Goal: Information Seeking & Learning: Find specific fact

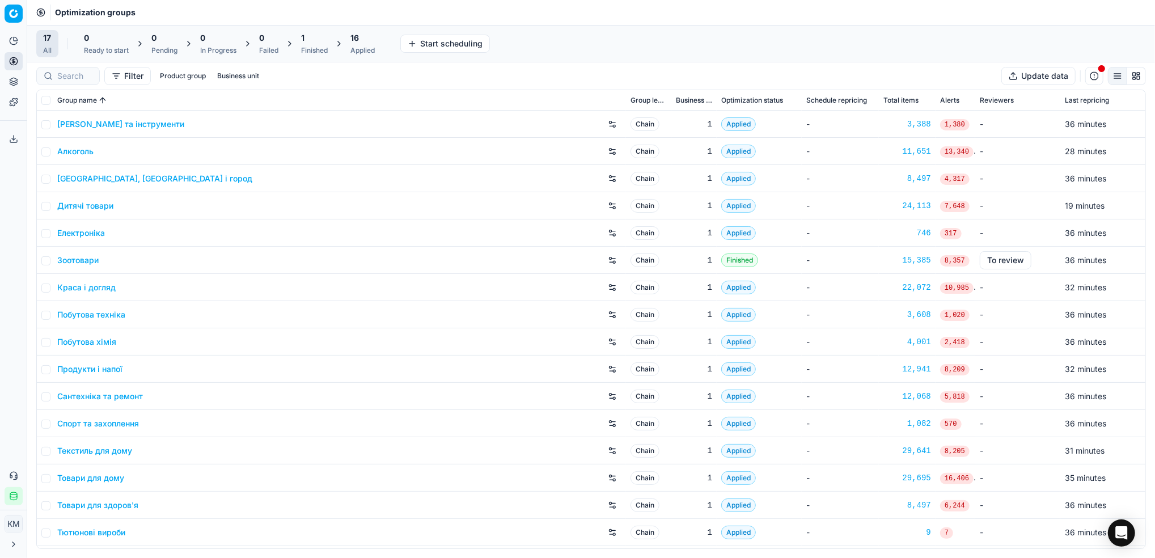
click at [100, 284] on link "Краса і догляд" at bounding box center [86, 287] width 58 height 11
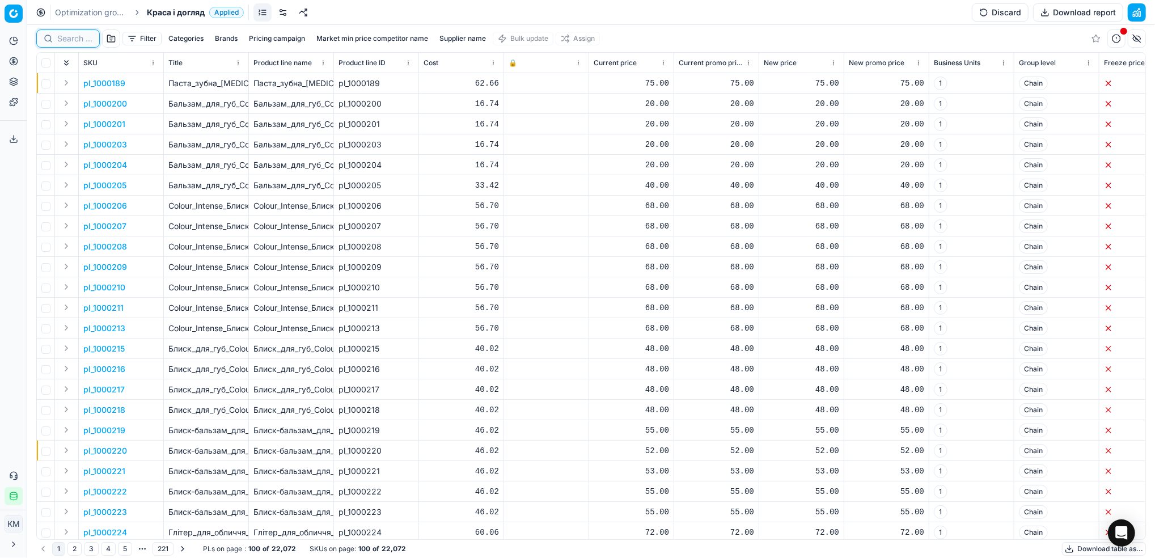
click at [71, 41] on input at bounding box center [74, 38] width 35 height 11
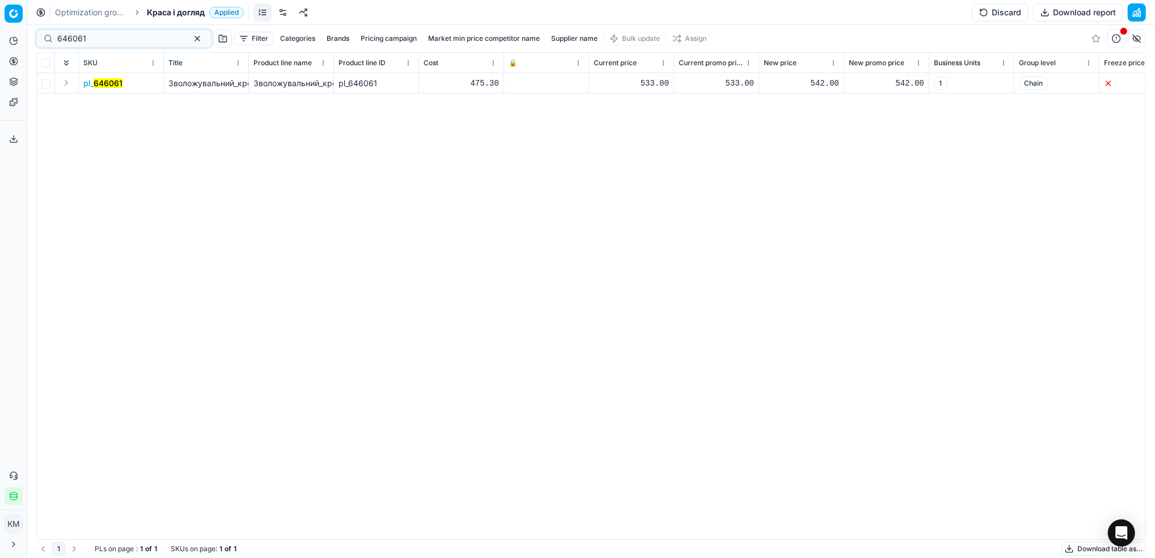
click at [98, 86] on mark "646061" at bounding box center [108, 83] width 29 height 10
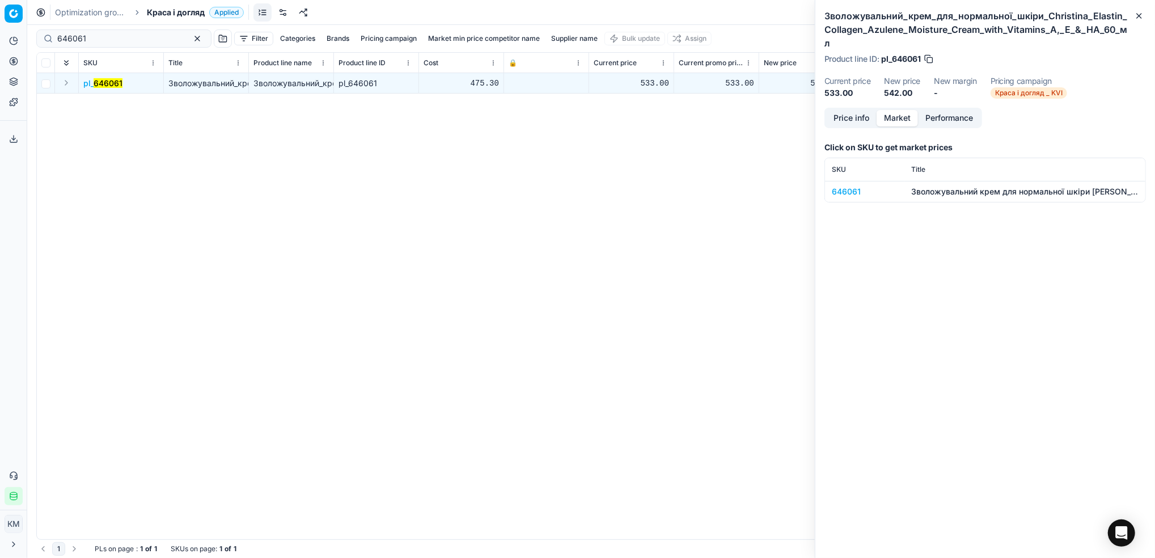
click at [901, 110] on button "Market" at bounding box center [897, 118] width 41 height 16
click at [845, 184] on td "646061" at bounding box center [864, 191] width 79 height 21
click at [853, 186] on div "646061" at bounding box center [865, 191] width 66 height 11
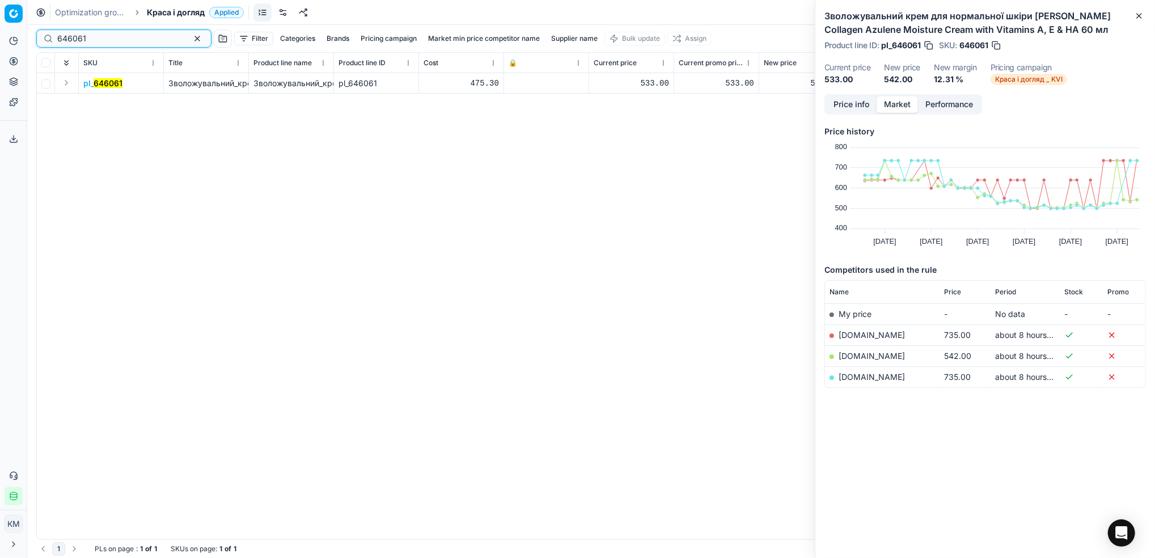
drag, startPoint x: 84, startPoint y: 41, endPoint x: 22, endPoint y: 41, distance: 61.8
click at [22, 41] on div "Pricing platform Analytics Pricing Product portfolio Templates Export service 6…" at bounding box center [577, 279] width 1155 height 558
click at [863, 360] on link "[DOMAIN_NAME]" at bounding box center [872, 356] width 66 height 10
click at [840, 103] on button "Price info" at bounding box center [851, 104] width 50 height 16
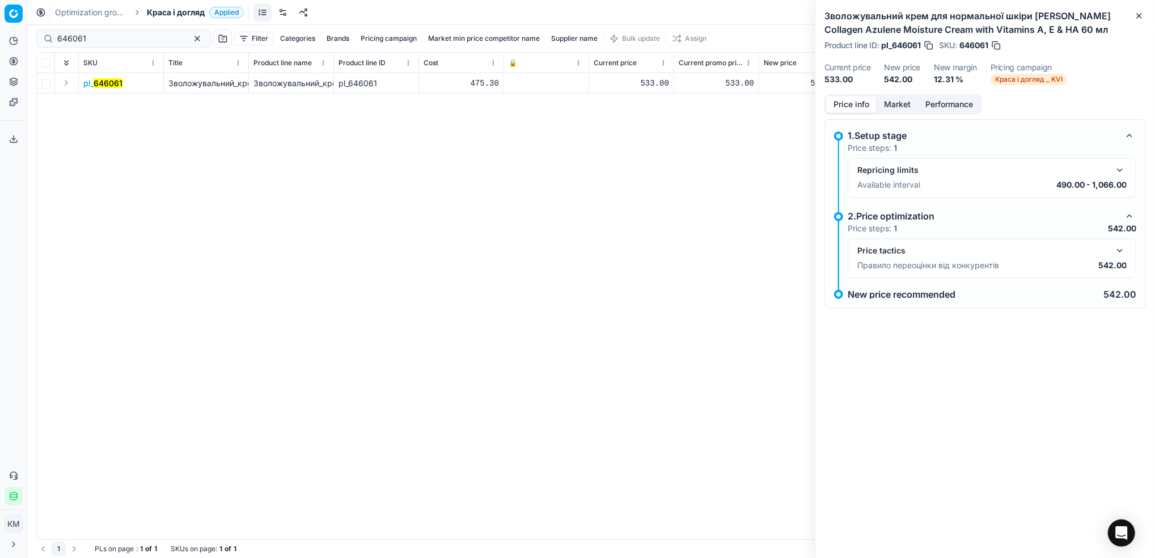
click at [909, 106] on button "Market" at bounding box center [897, 104] width 41 height 16
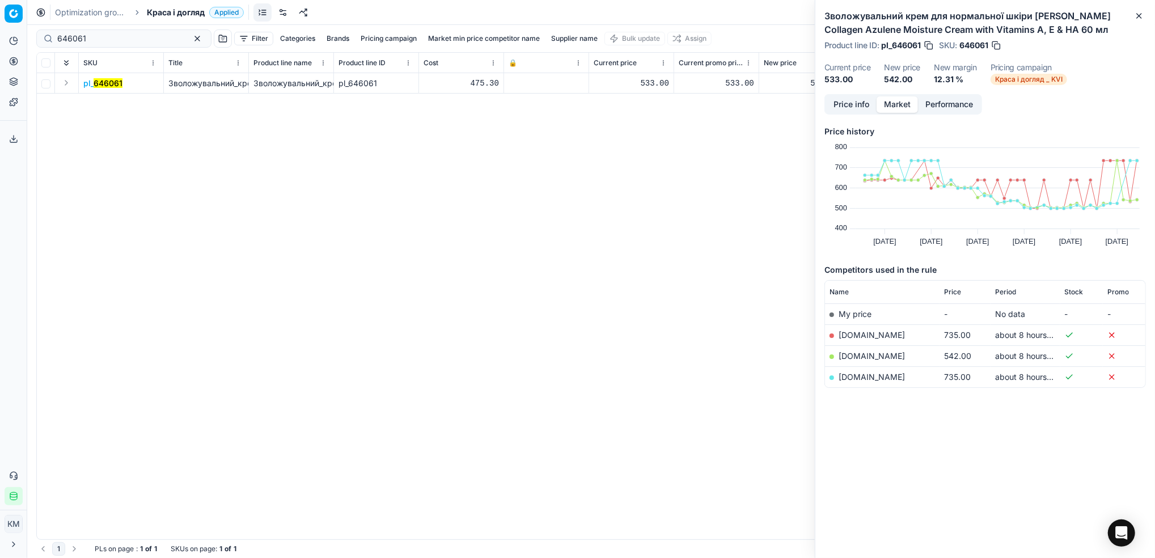
click at [933, 106] on button "Performance" at bounding box center [949, 104] width 62 height 16
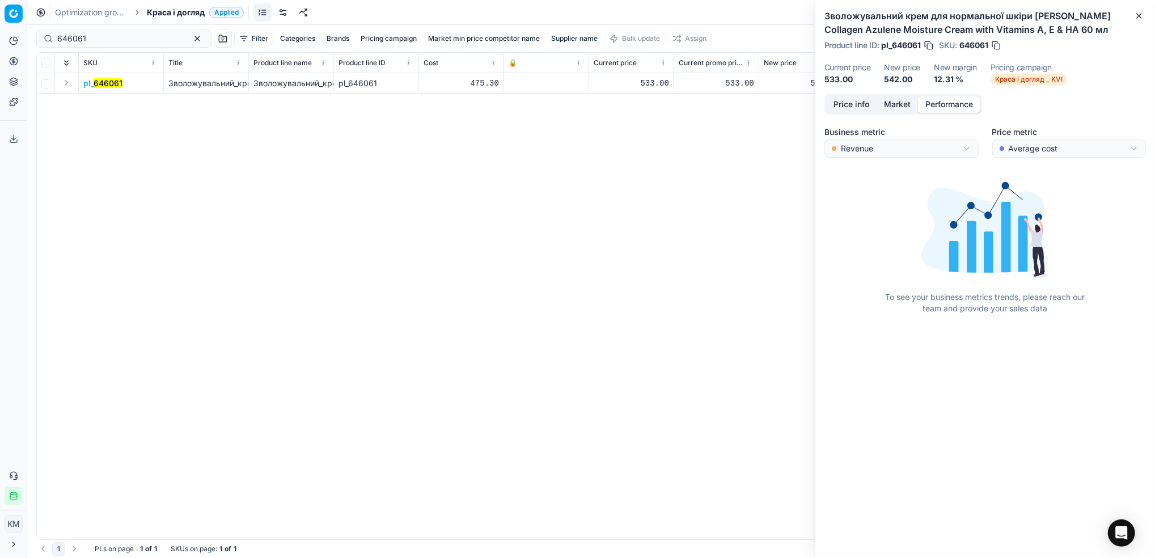
click at [863, 103] on button "Price info" at bounding box center [851, 104] width 50 height 16
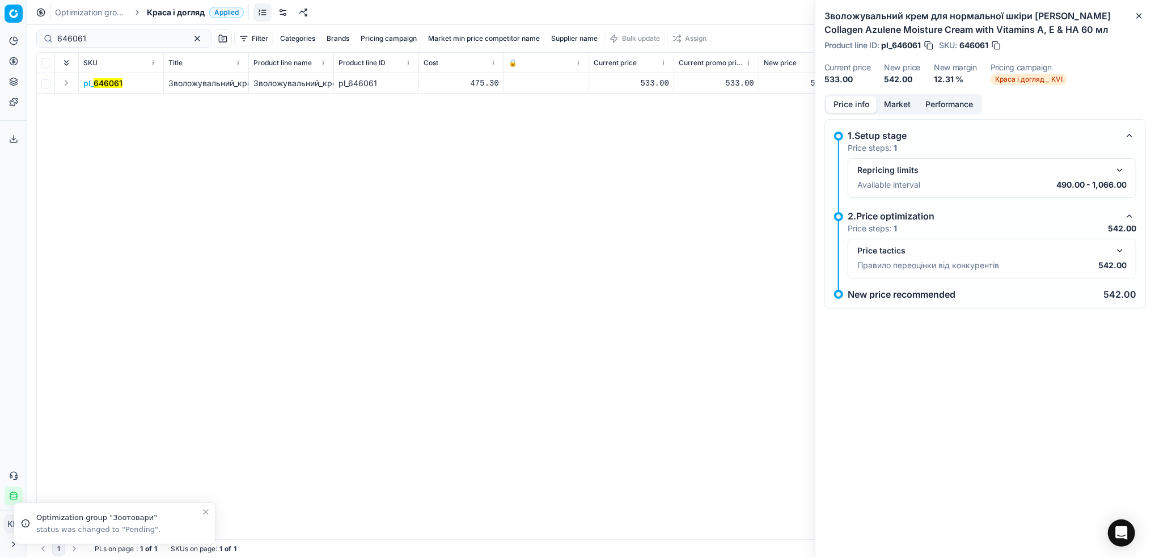
click at [708, 160] on div "pl_ 646061 Зволожувальний_крем_для_нормальної_шкіри_Christina_Elastin_Collagen_…" at bounding box center [591, 306] width 1109 height 466
drag, startPoint x: 98, startPoint y: 36, endPoint x: 23, endPoint y: 23, distance: 76.6
click at [13, 30] on div "Pricing platform Analytics Pricing Product portfolio Templates Export service 6…" at bounding box center [577, 279] width 1155 height 558
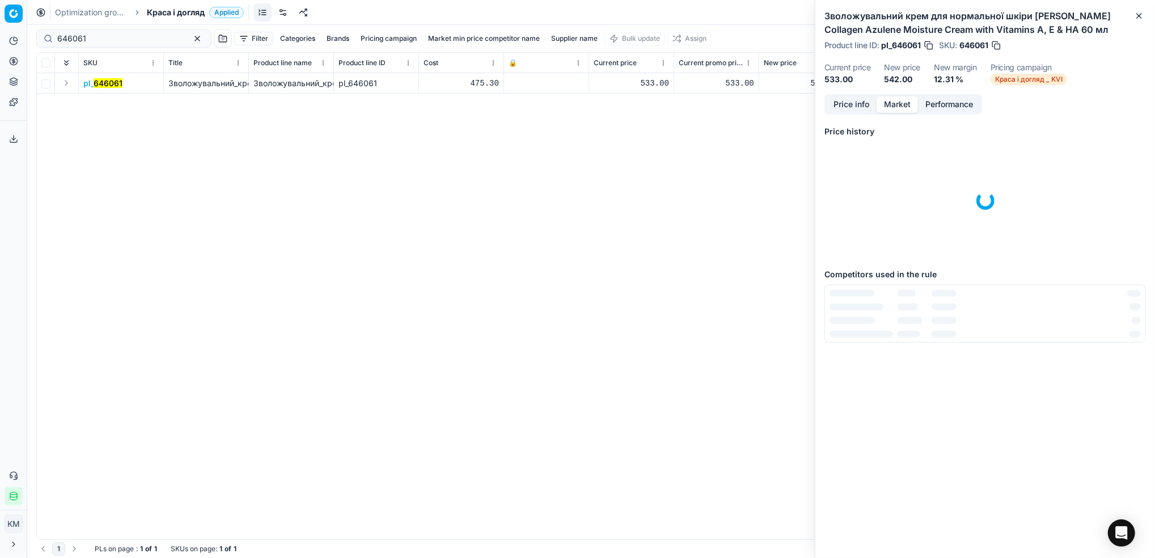
click at [913, 105] on button "Market" at bounding box center [897, 104] width 41 height 16
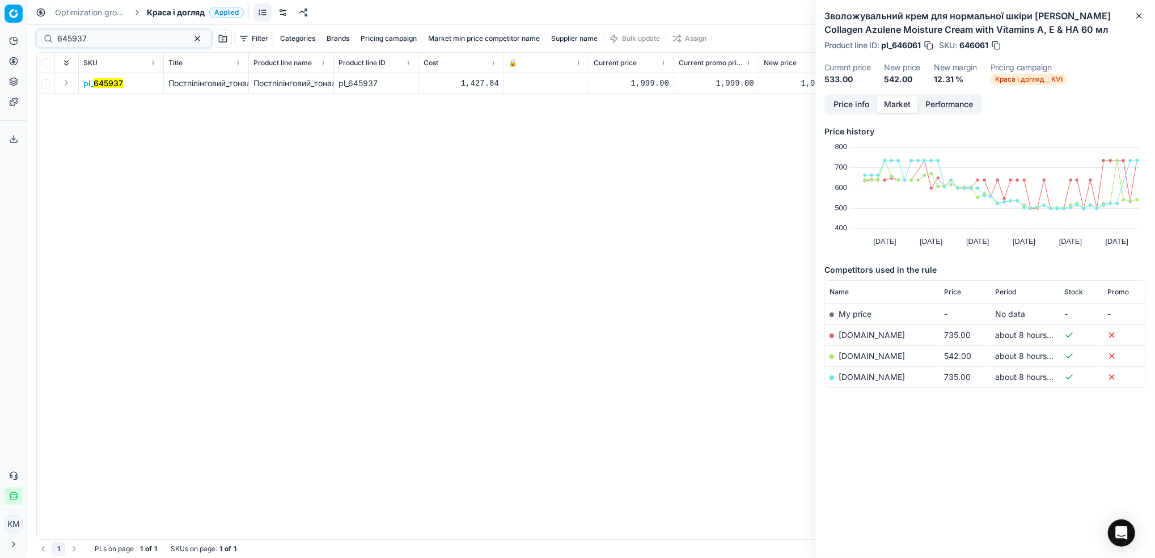
click at [121, 85] on mark "645937" at bounding box center [108, 83] width 29 height 10
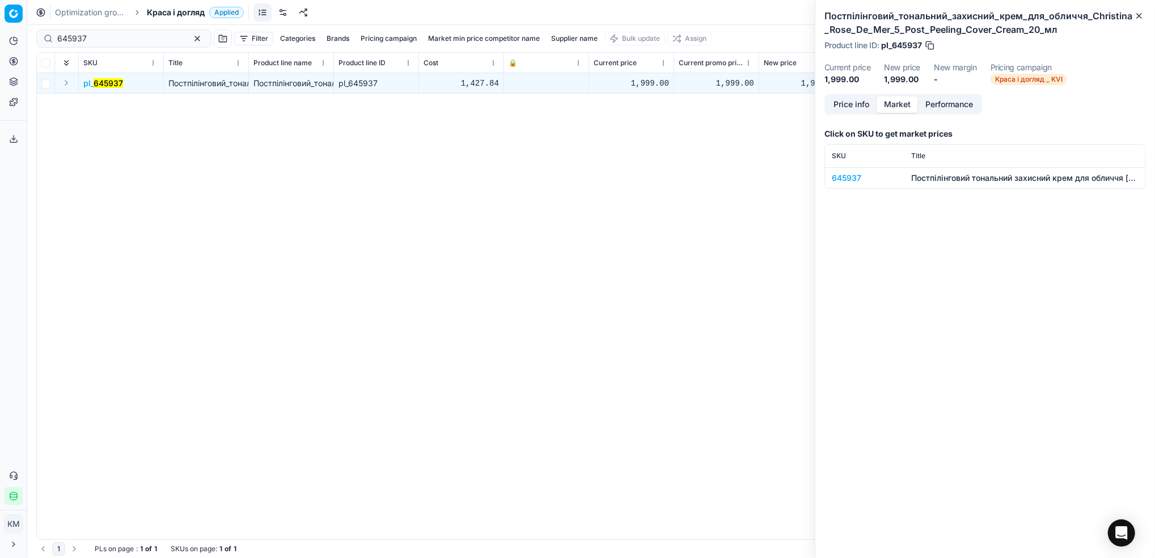
click at [853, 175] on div "645937" at bounding box center [865, 177] width 66 height 11
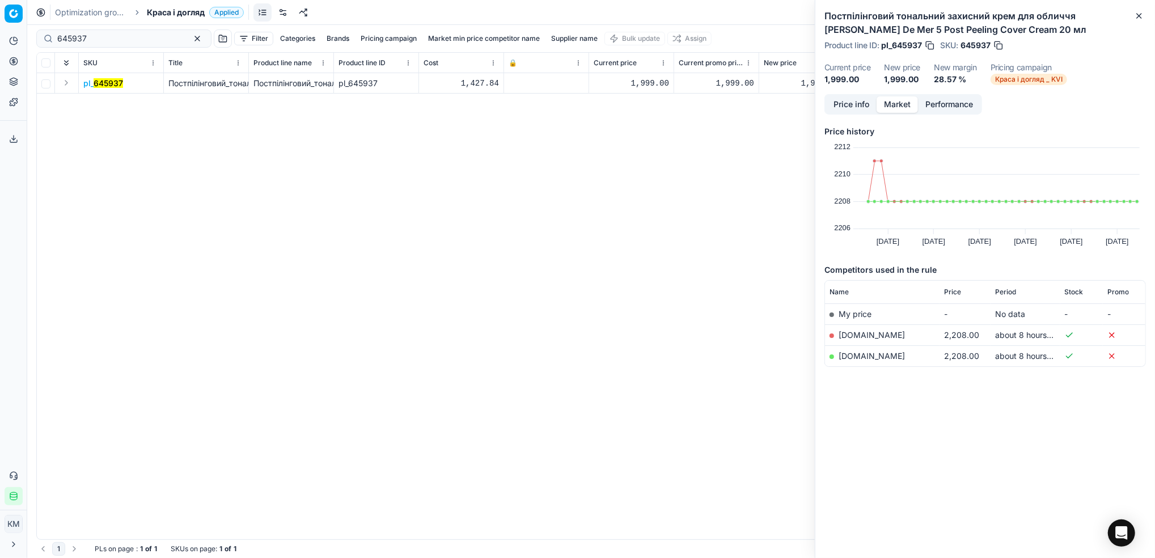
click at [938, 100] on button "Performance" at bounding box center [949, 104] width 62 height 16
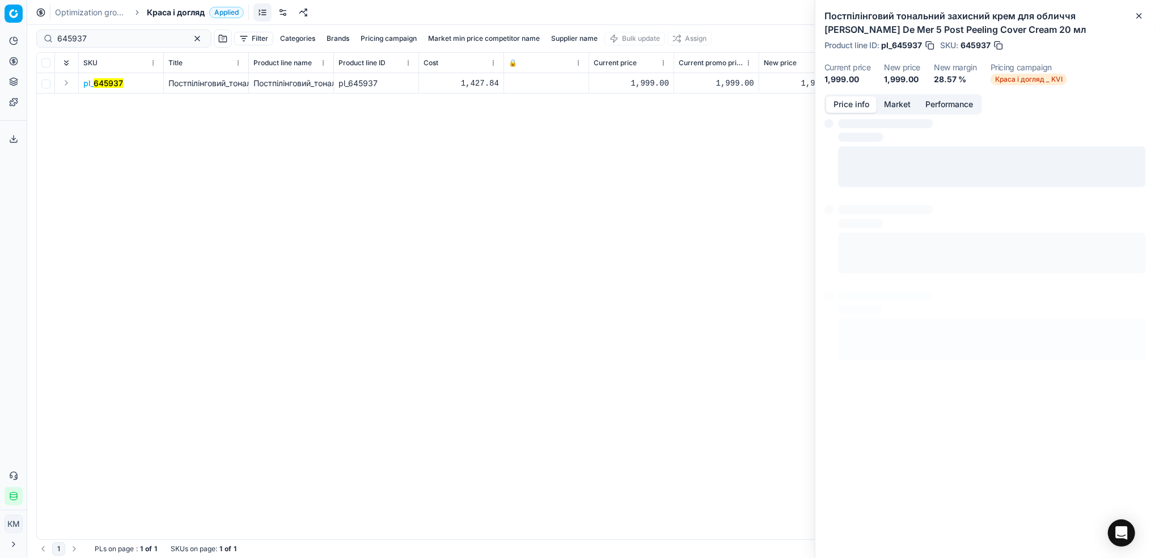
click at [859, 102] on button "Price info" at bounding box center [851, 104] width 50 height 16
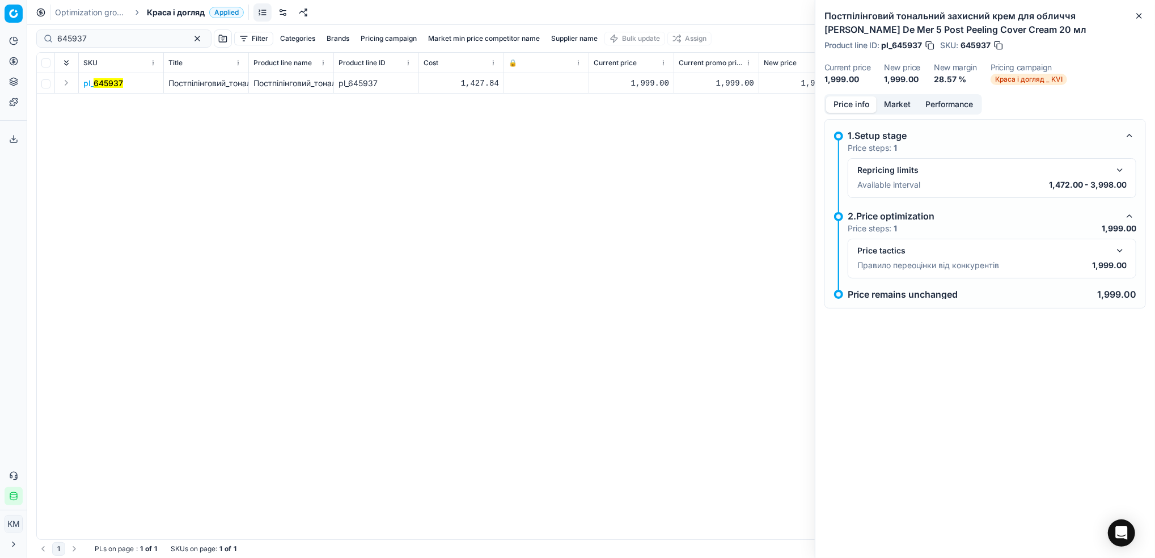
click at [896, 100] on button "Market" at bounding box center [897, 104] width 41 height 16
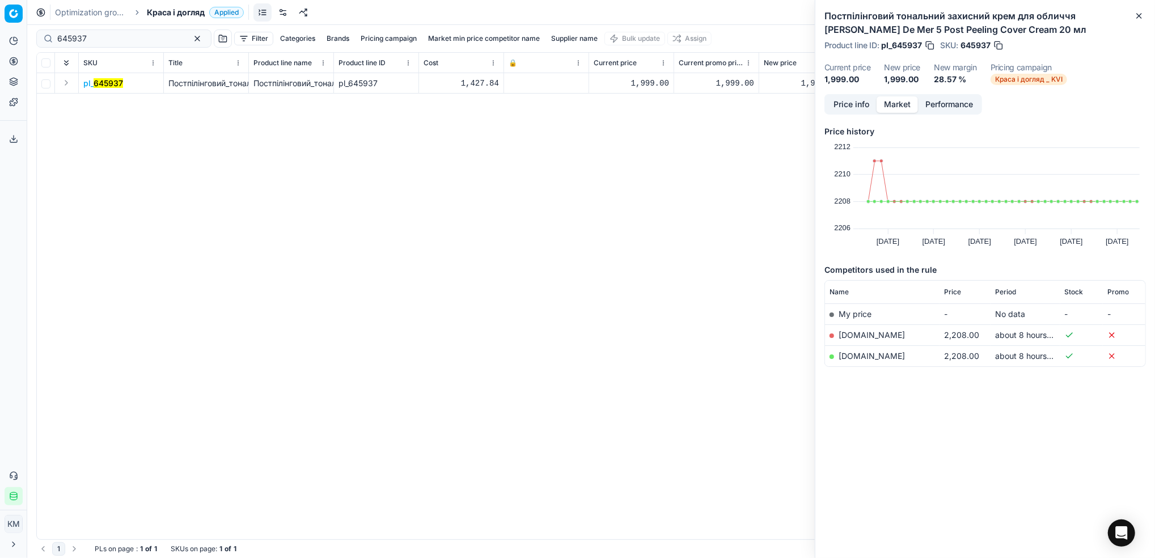
click at [854, 102] on button "Price info" at bounding box center [851, 104] width 50 height 16
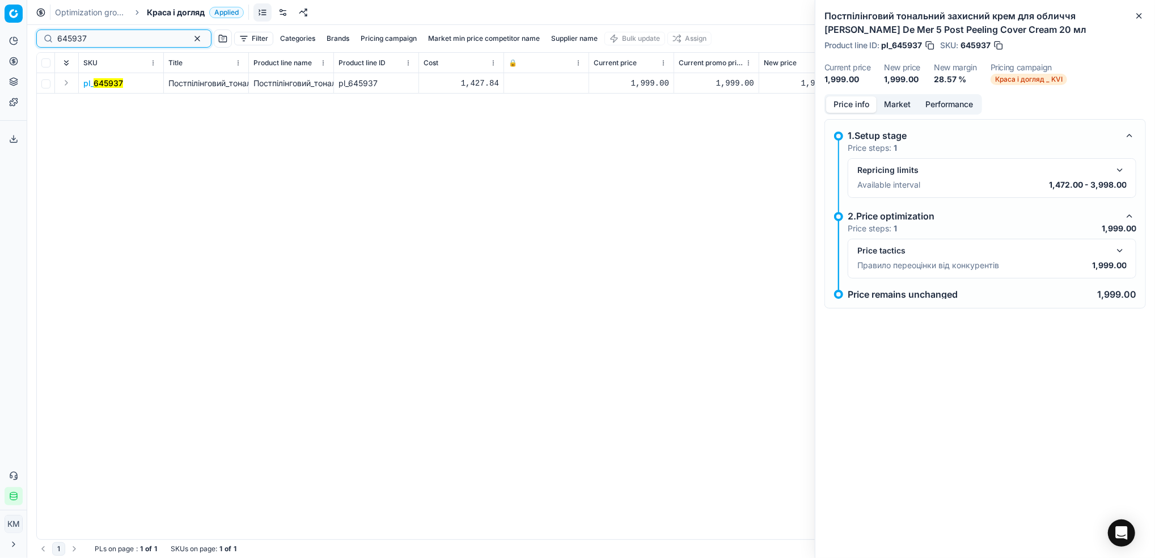
drag, startPoint x: 126, startPoint y: 36, endPoint x: 231, endPoint y: 11, distance: 107.7
click at [22, 34] on div "Pricing platform Analytics Pricing Product portfolio Templates Export service 6…" at bounding box center [577, 279] width 1155 height 558
click at [123, 43] on input "645937" at bounding box center [119, 38] width 124 height 11
click at [107, 86] on mark "646062" at bounding box center [109, 83] width 31 height 10
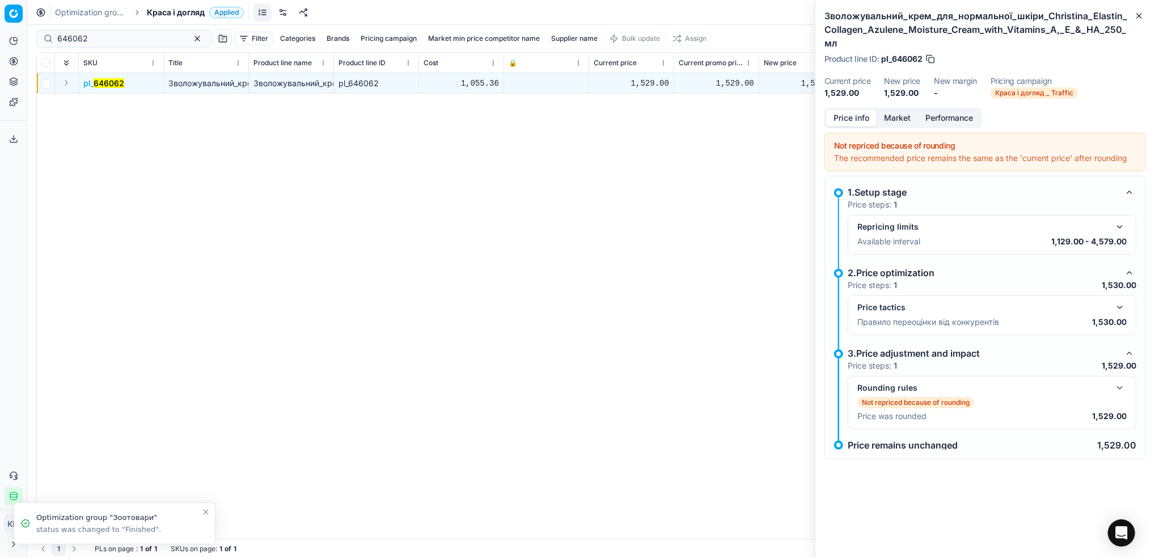
click at [886, 110] on button "Market" at bounding box center [897, 118] width 41 height 16
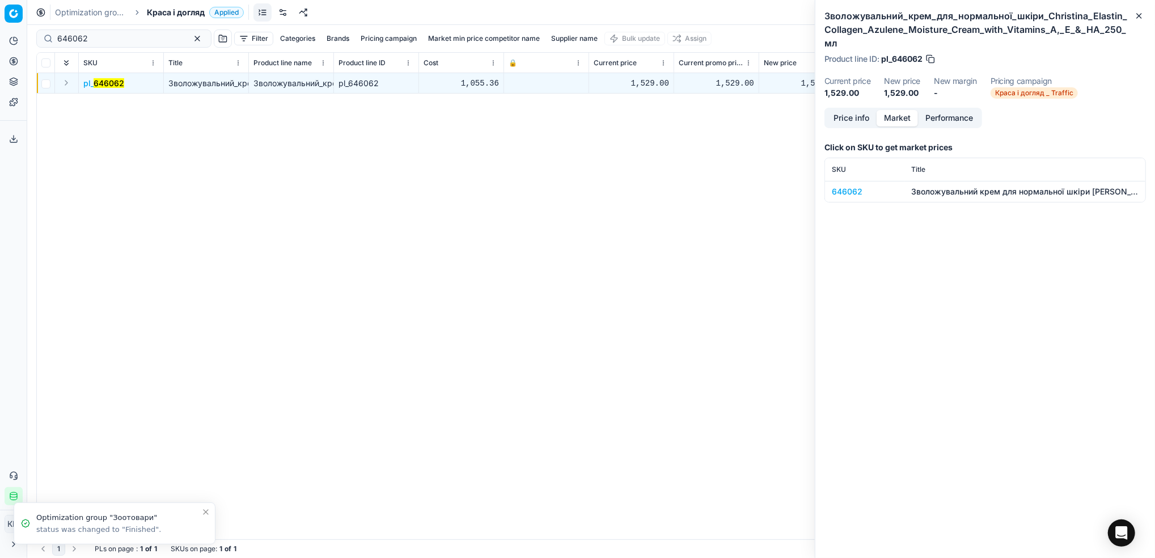
click at [851, 186] on div "646062" at bounding box center [865, 191] width 66 height 11
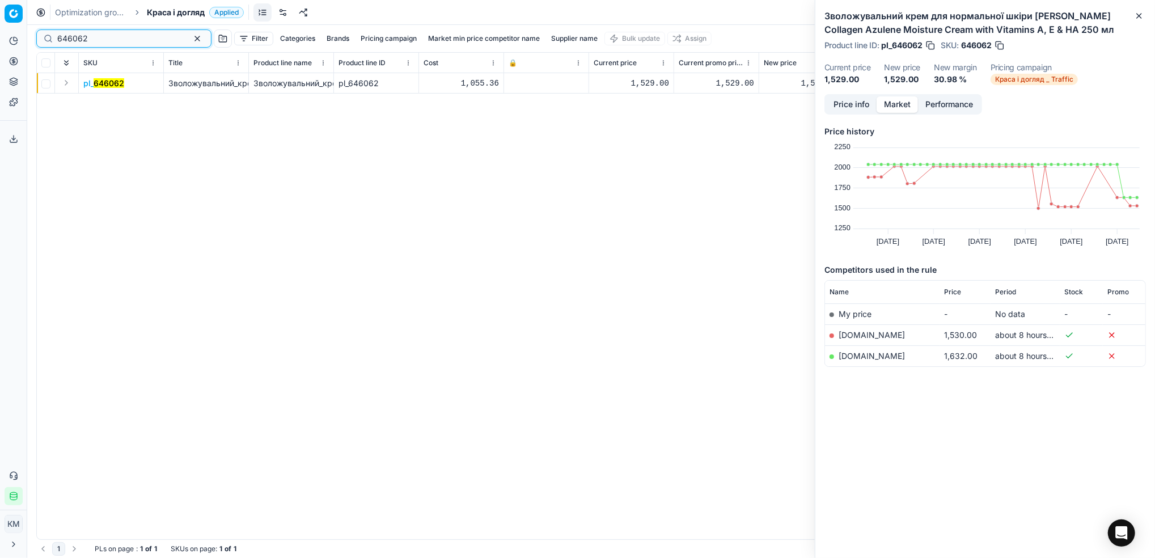
drag, startPoint x: 67, startPoint y: 41, endPoint x: 11, endPoint y: 25, distance: 58.0
click at [0, 35] on html "Pricing platform Analytics Pricing Product portfolio Templates Export service 6…" at bounding box center [577, 279] width 1155 height 558
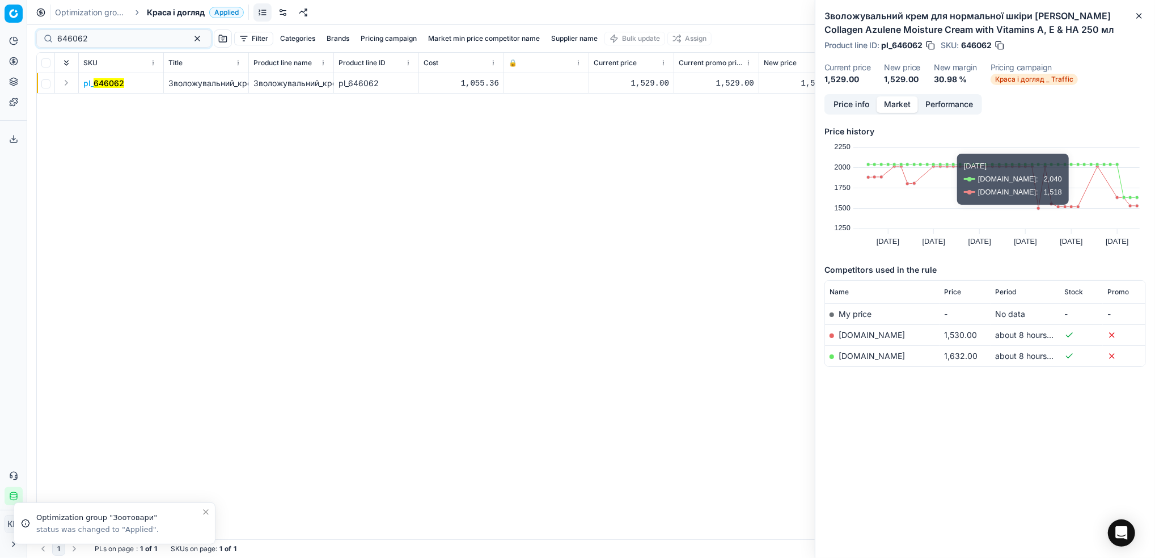
drag, startPoint x: 108, startPoint y: 144, endPoint x: 109, endPoint y: 137, distance: 6.5
click at [109, 137] on div "pl_ 646062 Зволожувальний_крем_для_нормальної_шкіри_Christina_Elastin_Collagen_…" at bounding box center [591, 306] width 1109 height 466
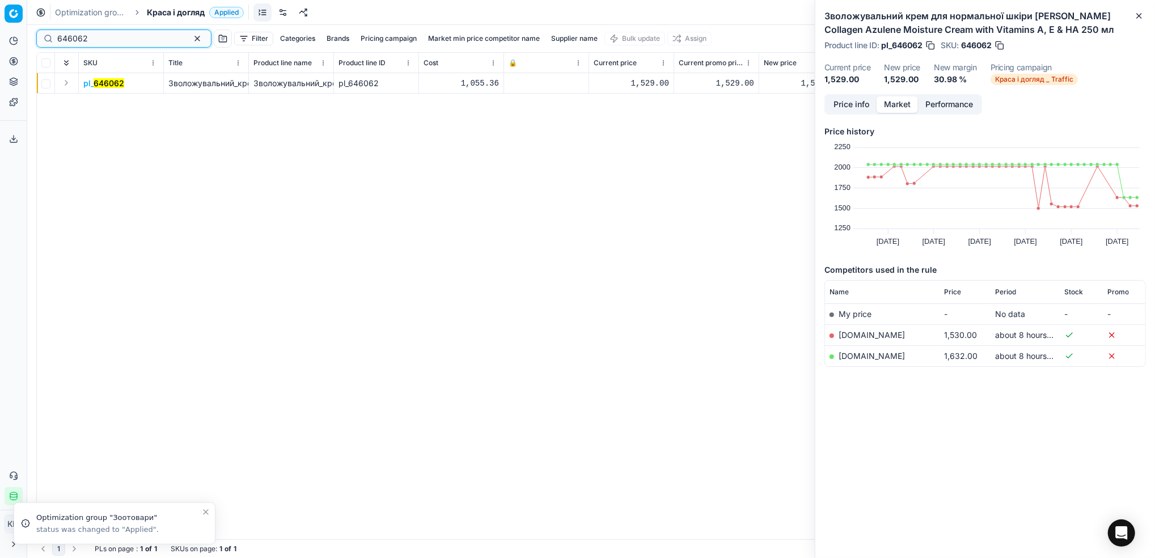
drag, startPoint x: 125, startPoint y: 41, endPoint x: 507, endPoint y: 155, distance: 399.1
click at [11, 39] on div "Pricing platform Analytics Pricing Product portfolio Templates Export service 6…" at bounding box center [577, 279] width 1155 height 558
click at [124, 41] on input "646062" at bounding box center [119, 38] width 124 height 11
drag, startPoint x: -3, startPoint y: 39, endPoint x: 6, endPoint y: 38, distance: 9.1
click at [0, 39] on html "Pricing platform Analytics Pricing Product portfolio Templates Export service 6…" at bounding box center [577, 279] width 1155 height 558
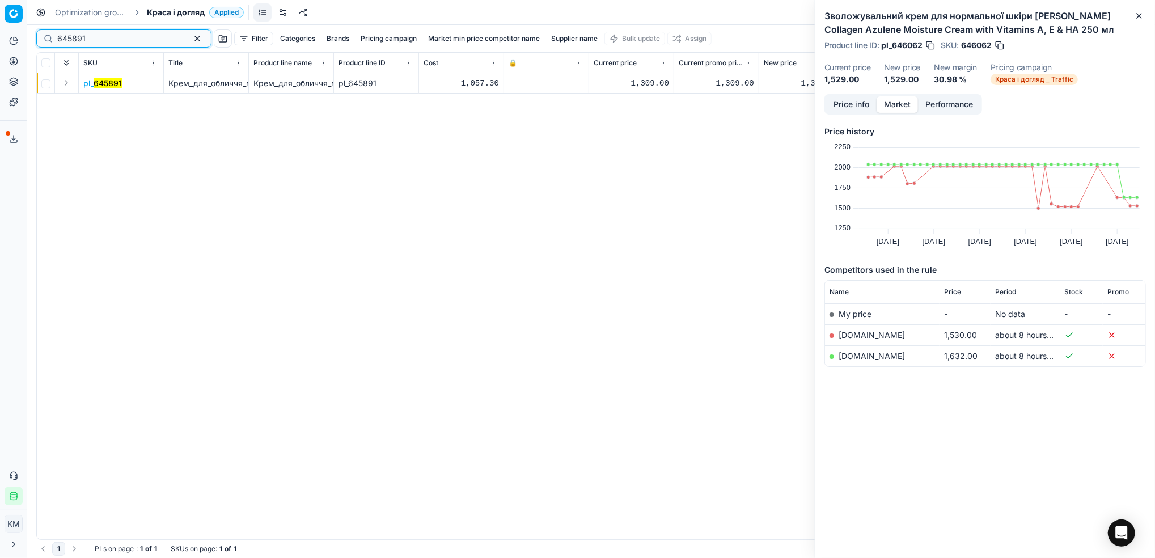
type input "645891"
click at [105, 81] on mark "645891" at bounding box center [108, 83] width 28 height 10
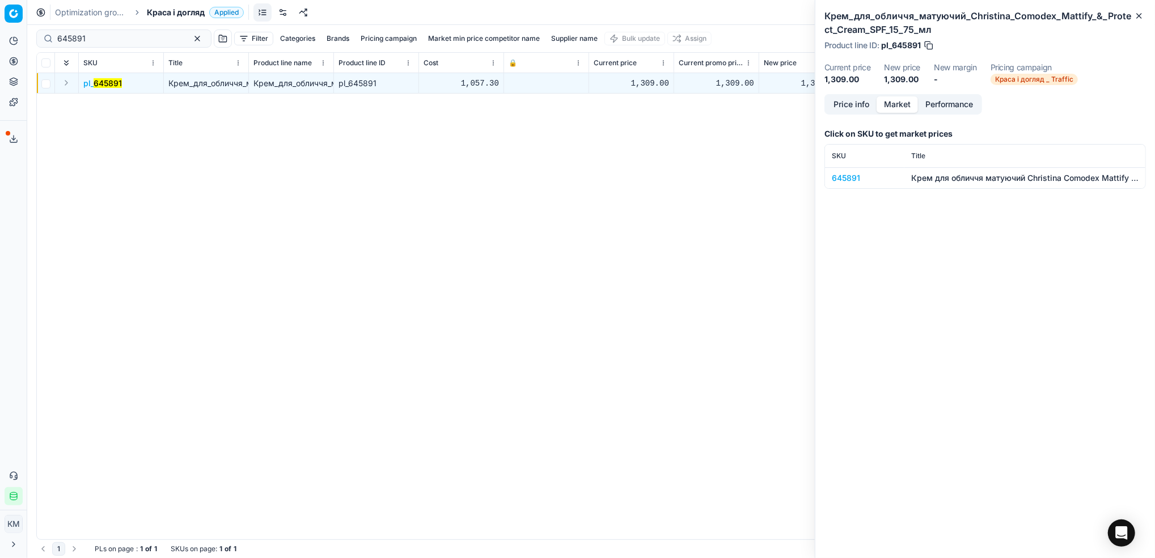
click at [857, 171] on td "645891" at bounding box center [864, 177] width 79 height 21
click at [850, 169] on td "645891" at bounding box center [864, 177] width 79 height 21
click at [850, 174] on div "645891" at bounding box center [865, 177] width 66 height 11
